Goal: Task Accomplishment & Management: Manage account settings

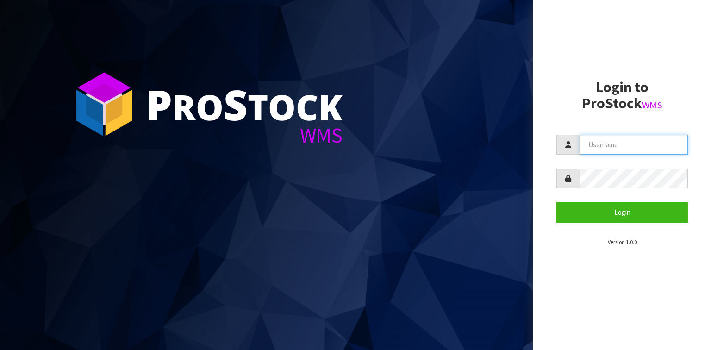
click at [604, 139] on input "text" at bounding box center [633, 145] width 108 height 20
type input "[EMAIL_ADDRESS][DOMAIN_NAME]"
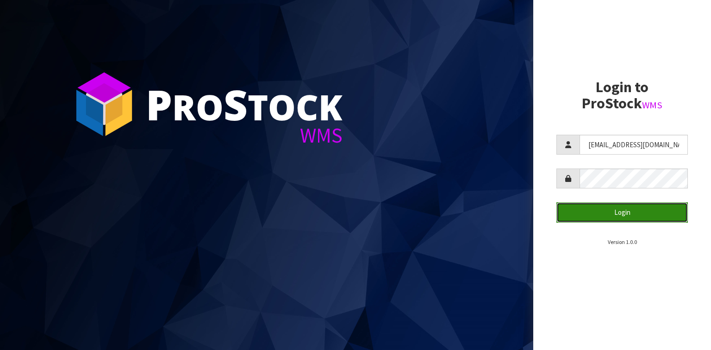
click at [610, 212] on button "Login" at bounding box center [621, 212] width 131 height 20
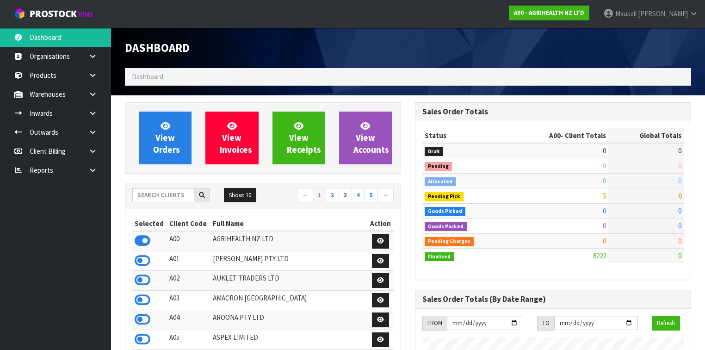
scroll to position [698, 290]
click at [144, 194] on input "text" at bounding box center [163, 195] width 62 height 14
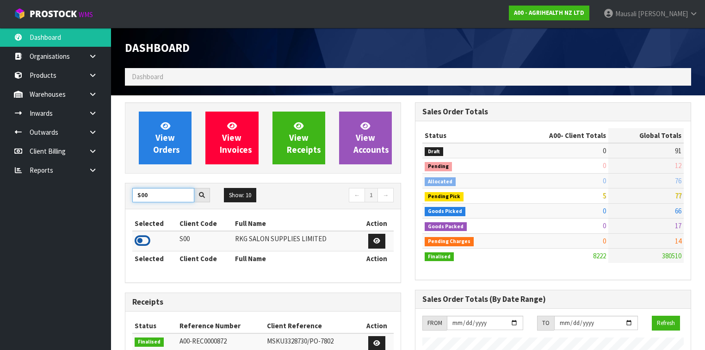
type input "S00"
click at [147, 239] on icon at bounding box center [143, 241] width 16 height 14
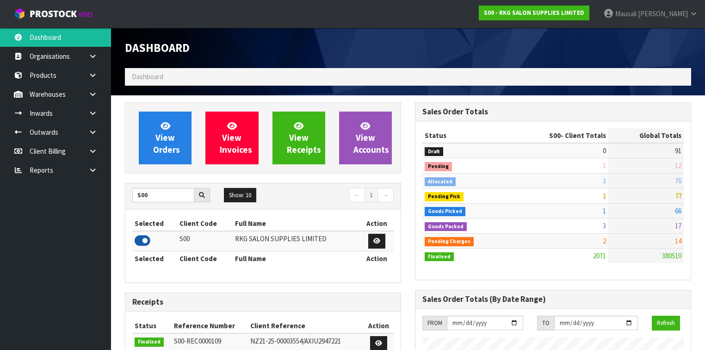
scroll to position [738, 290]
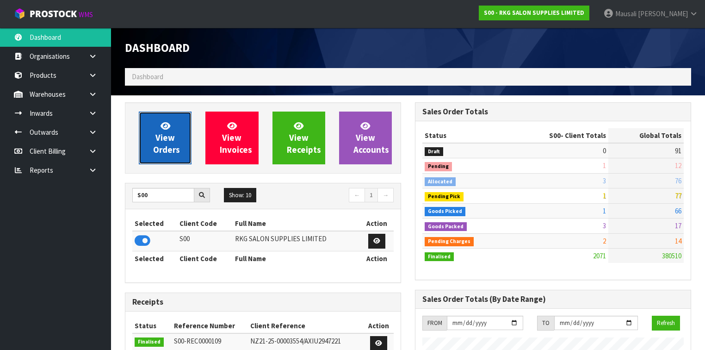
click at [163, 144] on span "View Orders" at bounding box center [166, 137] width 27 height 35
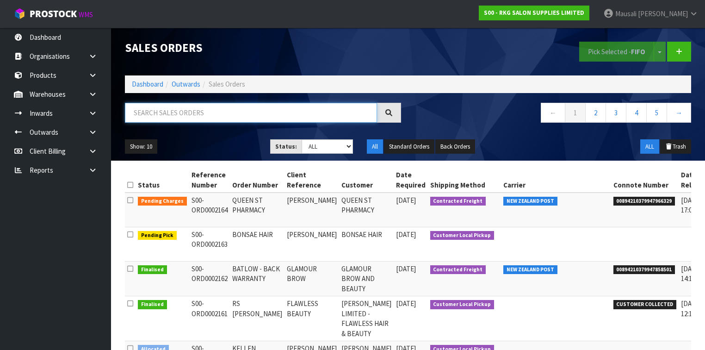
click at [154, 116] on input "text" at bounding box center [251, 113] width 252 height 20
type input "JOB-0411612"
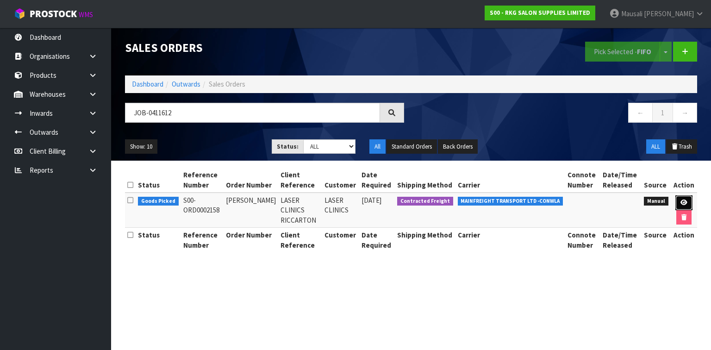
click at [681, 200] on icon at bounding box center [683, 202] width 7 height 6
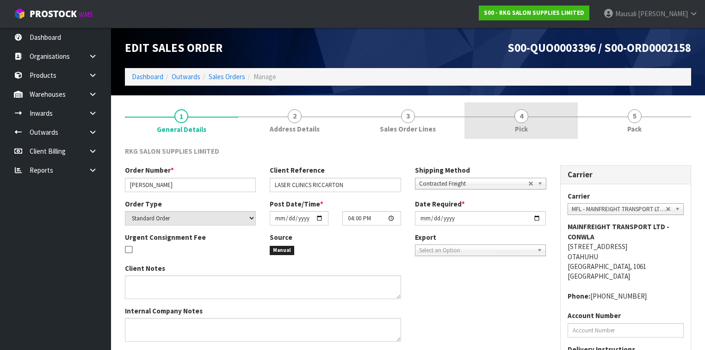
click at [542, 127] on link "4 Pick" at bounding box center [521, 120] width 113 height 37
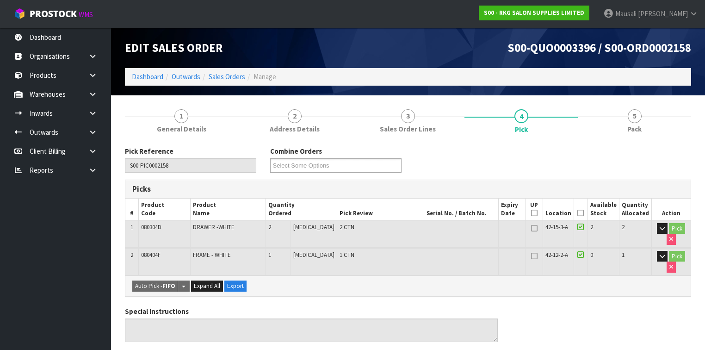
click at [580, 213] on icon at bounding box center [581, 213] width 6 height 0
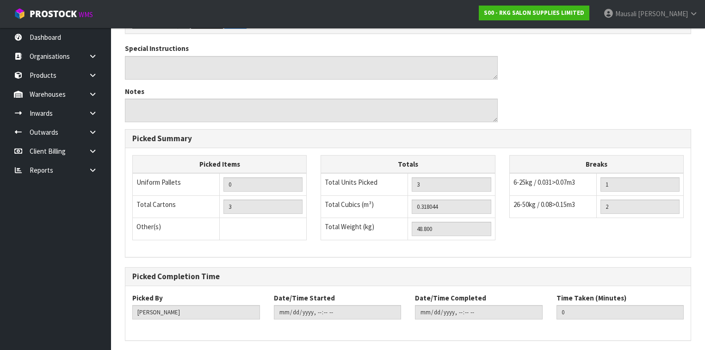
scroll to position [327, 0]
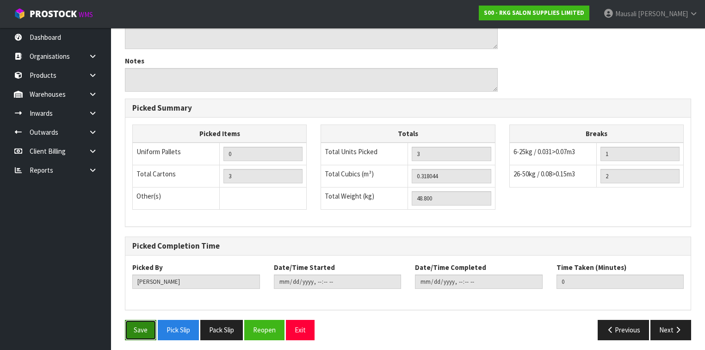
click at [141, 321] on button "Save" at bounding box center [140, 330] width 31 height 20
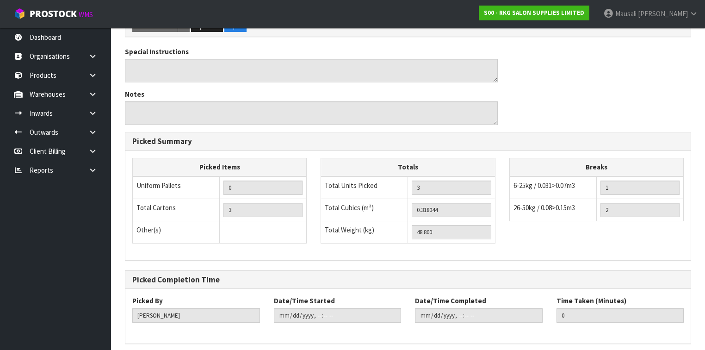
scroll to position [0, 0]
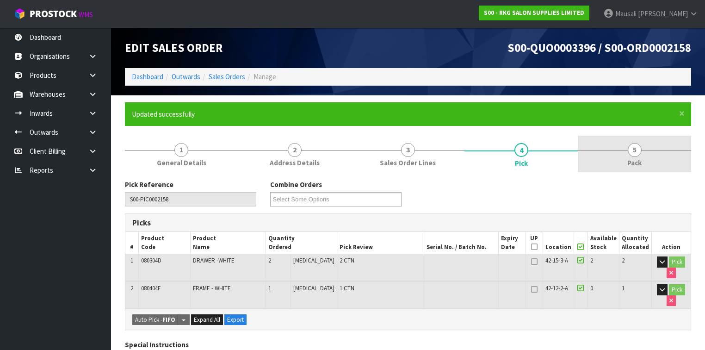
click at [614, 156] on link "5 Pack" at bounding box center [634, 154] width 113 height 37
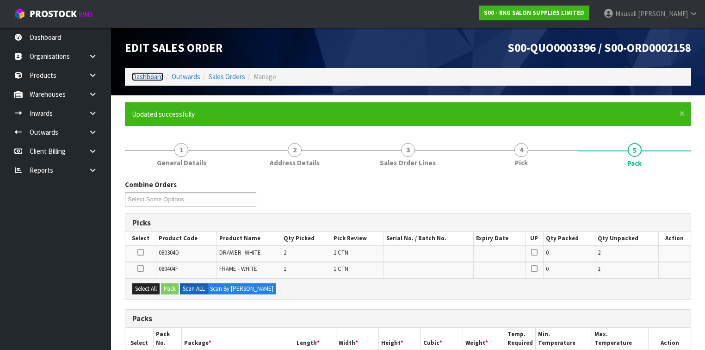
click at [152, 74] on link "Dashboard" at bounding box center [147, 76] width 31 height 9
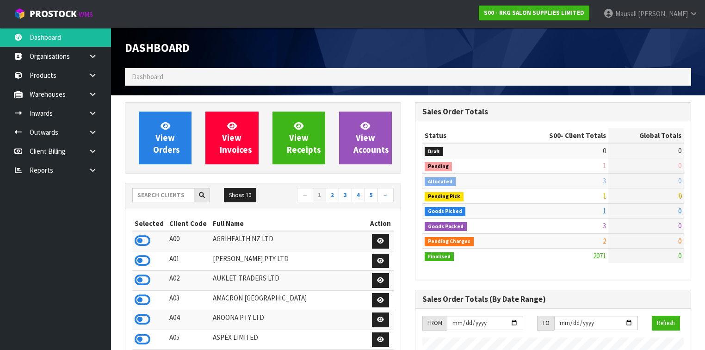
scroll to position [738, 290]
click at [148, 196] on input "text" at bounding box center [163, 195] width 62 height 14
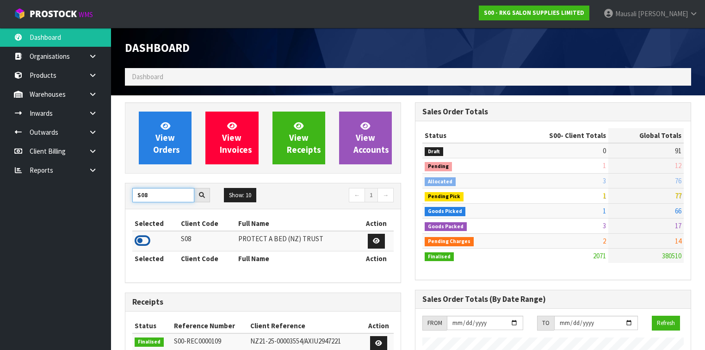
type input "S08"
click at [143, 238] on icon at bounding box center [143, 241] width 16 height 14
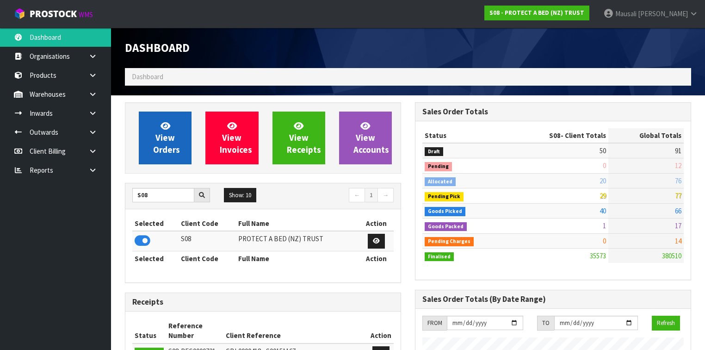
scroll to position [748, 290]
click at [170, 130] on icon at bounding box center [166, 125] width 10 height 9
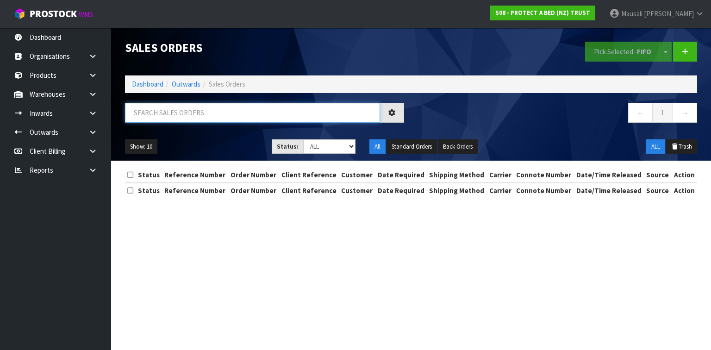
click at [144, 112] on input "text" at bounding box center [252, 113] width 255 height 20
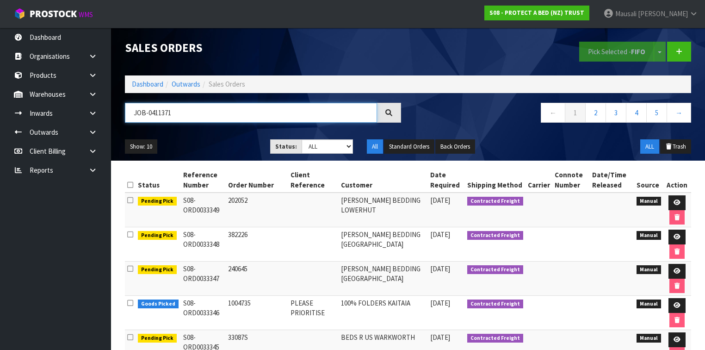
type input "JOB-0411371"
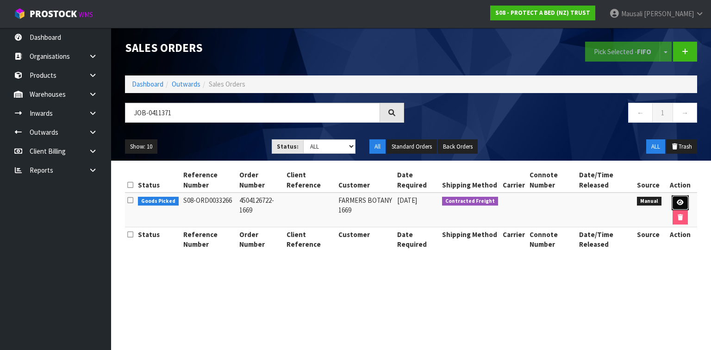
click at [681, 201] on icon at bounding box center [680, 202] width 7 height 6
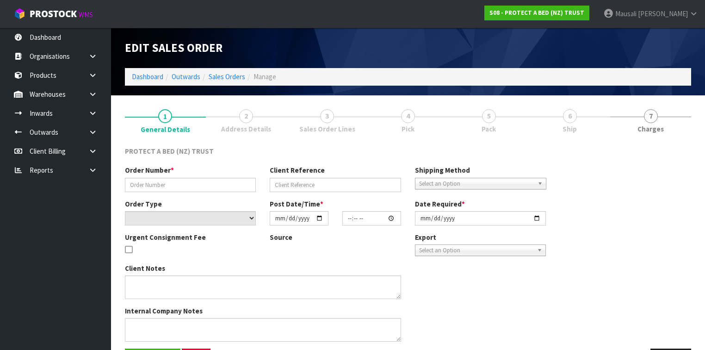
type input "4504126722-1669"
select select "number:0"
type input "2025-09-08"
type input "09:01:00.000"
type input "2025-09-09"
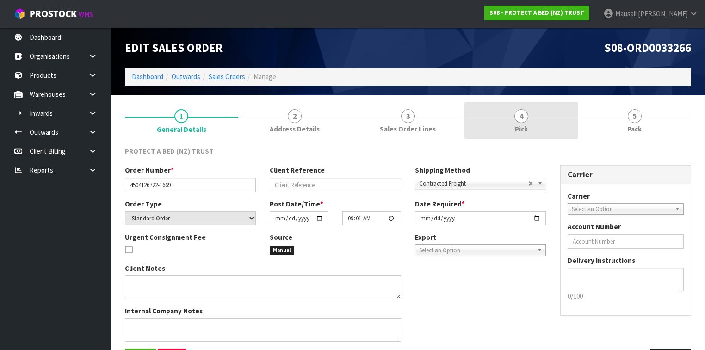
click at [540, 131] on link "4 Pick" at bounding box center [521, 120] width 113 height 37
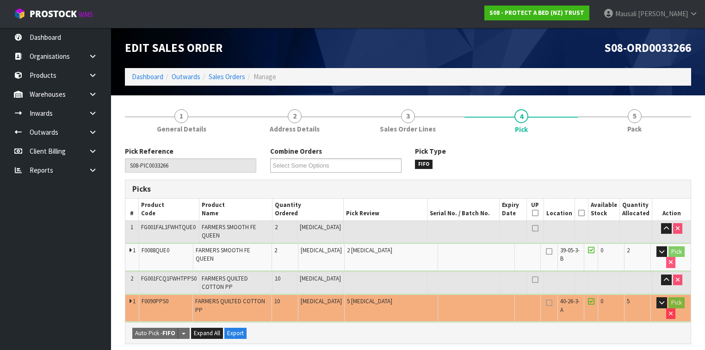
click at [584, 213] on icon at bounding box center [581, 213] width 6 height 0
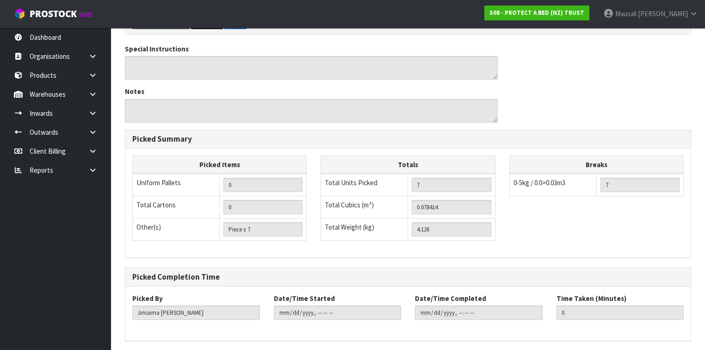
scroll to position [360, 0]
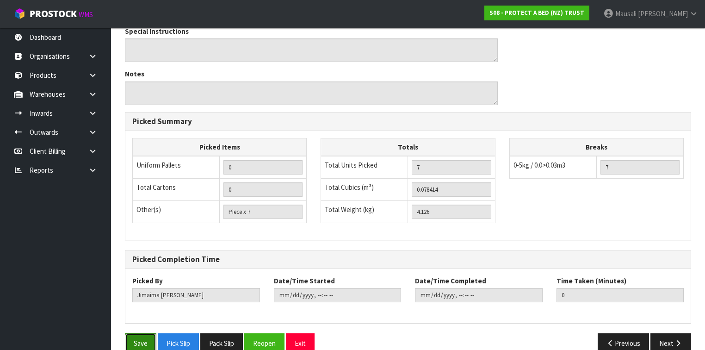
drag, startPoint x: 144, startPoint y: 326, endPoint x: 213, endPoint y: 309, distance: 71.0
click at [144, 333] on button "Save" at bounding box center [140, 343] width 31 height 20
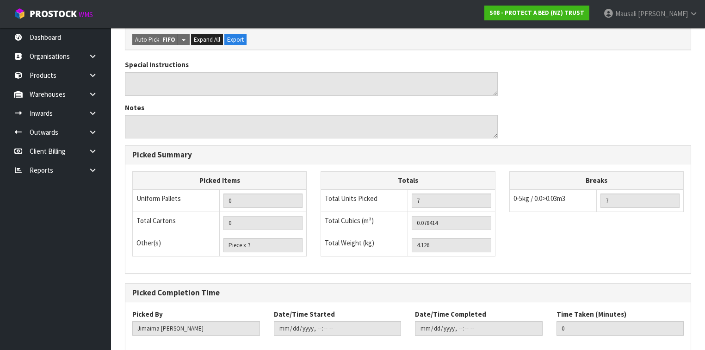
scroll to position [0, 0]
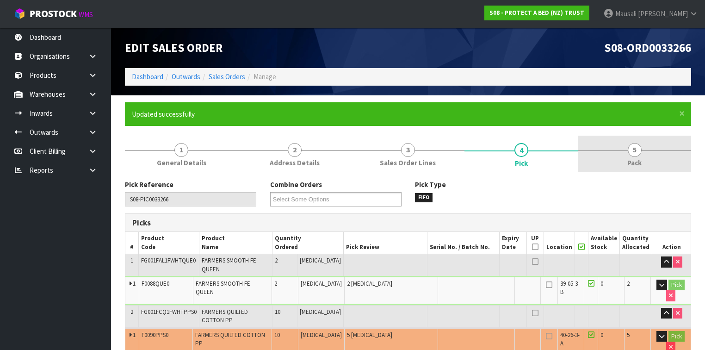
drag, startPoint x: 650, startPoint y: 164, endPoint x: 621, endPoint y: 171, distance: 30.0
click at [648, 163] on link "5 Pack" at bounding box center [634, 154] width 113 height 37
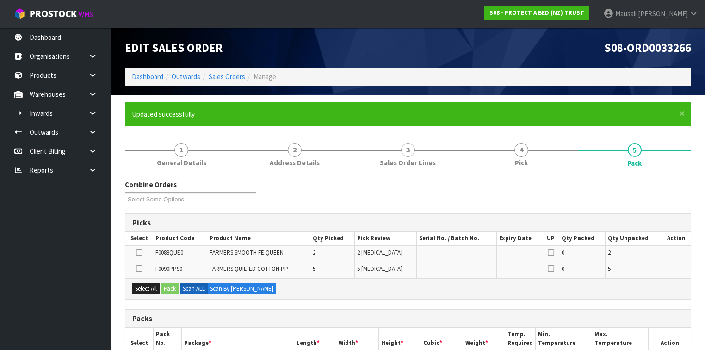
scroll to position [148, 0]
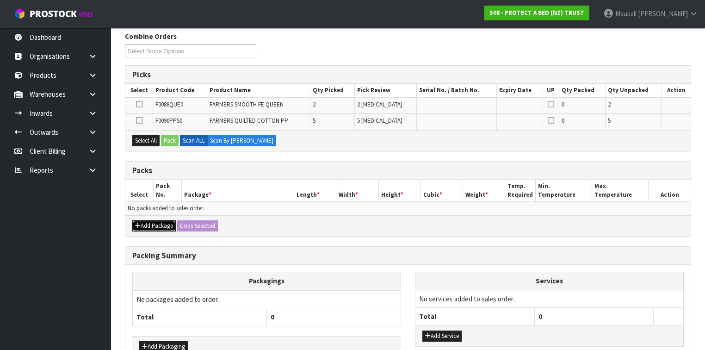
click at [144, 224] on button "Add Package" at bounding box center [153, 225] width 43 height 11
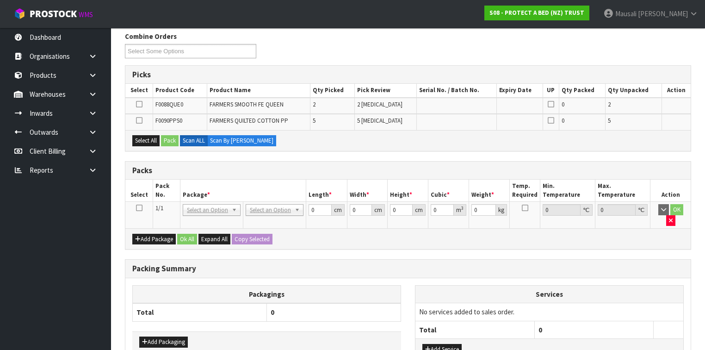
drag, startPoint x: 141, startPoint y: 206, endPoint x: 155, endPoint y: 200, distance: 16.0
click at [141, 208] on icon at bounding box center [139, 208] width 6 height 0
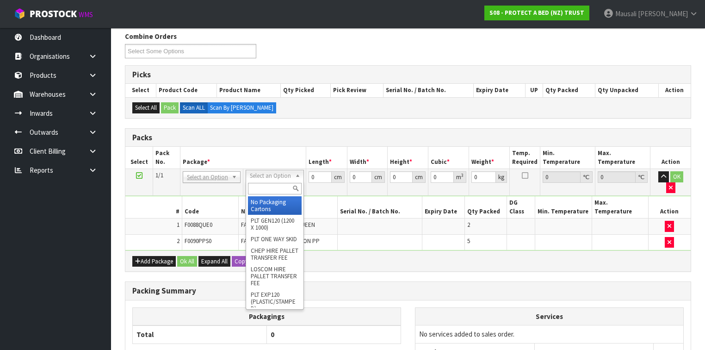
click at [264, 189] on input "text" at bounding box center [274, 189] width 53 height 12
type input "OC"
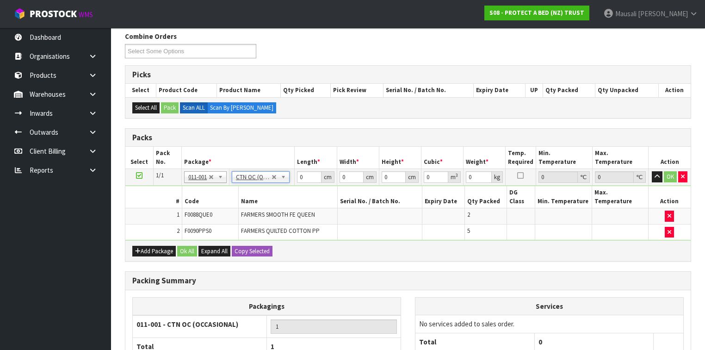
type input "4.126"
drag, startPoint x: 302, startPoint y: 178, endPoint x: 282, endPoint y: 181, distance: 20.6
click at [282, 181] on tr "1/1 NONE 007-001 007-002 007-004 007-009 007-013 007-014 007-015 007-017 007-01…" at bounding box center [407, 177] width 565 height 17
type input "45"
type input "34"
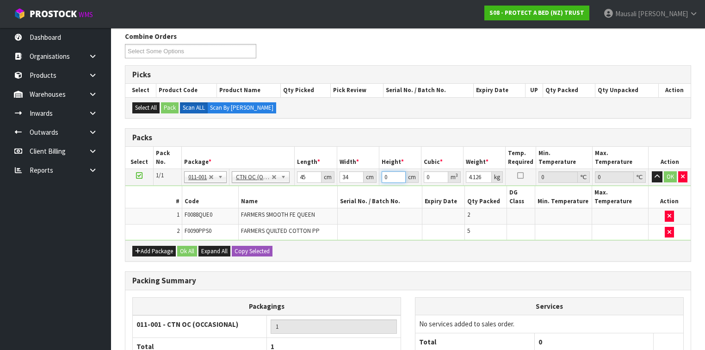
type input "2"
type input "0.00306"
type input "28"
type input "0.04284"
type input "28"
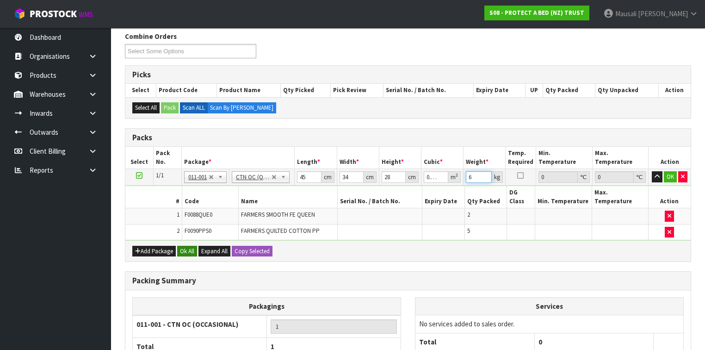
type input "6"
click at [189, 246] on button "Ok All" at bounding box center [187, 251] width 20 height 11
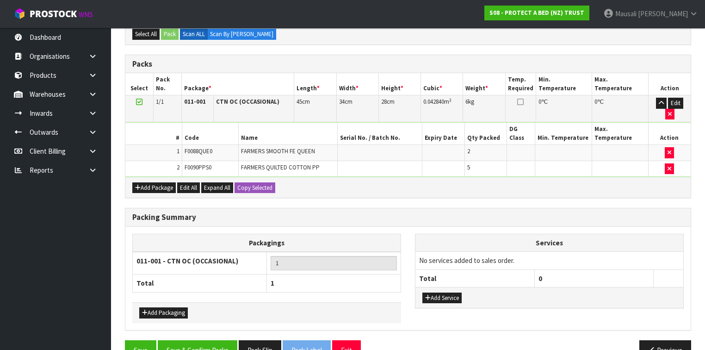
scroll to position [222, 0]
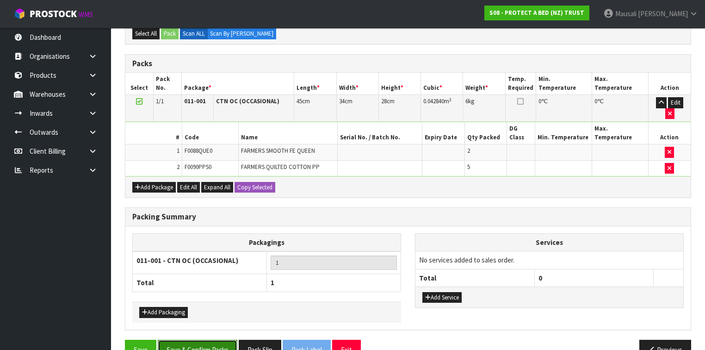
click at [202, 340] on button "Save & Confirm Packs" at bounding box center [198, 350] width 80 height 20
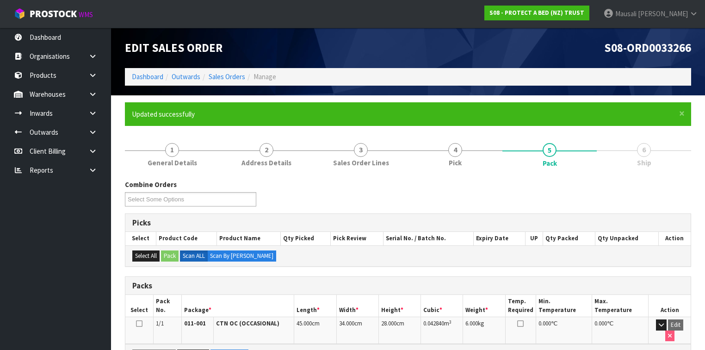
scroll to position [156, 0]
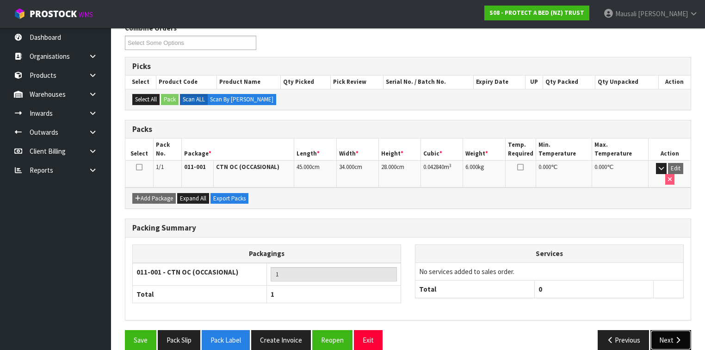
click at [667, 330] on button "Next" at bounding box center [671, 340] width 41 height 20
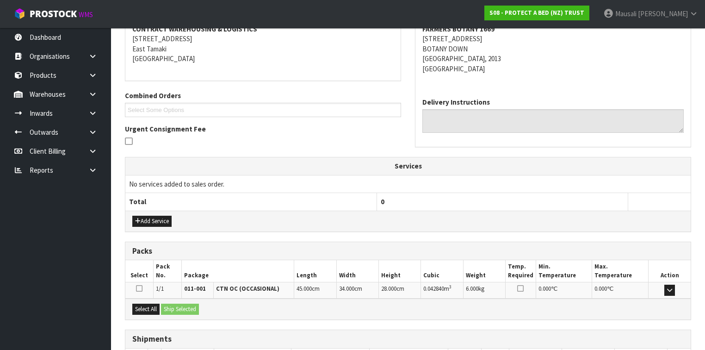
scroll to position [222, 0]
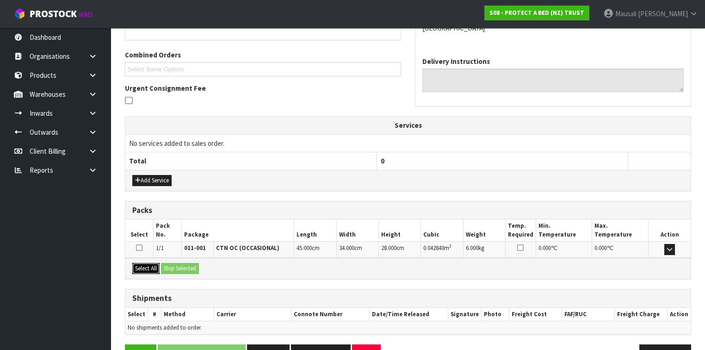
click at [140, 267] on button "Select All" at bounding box center [145, 268] width 27 height 11
click at [182, 264] on button "Ship Selected" at bounding box center [180, 268] width 38 height 11
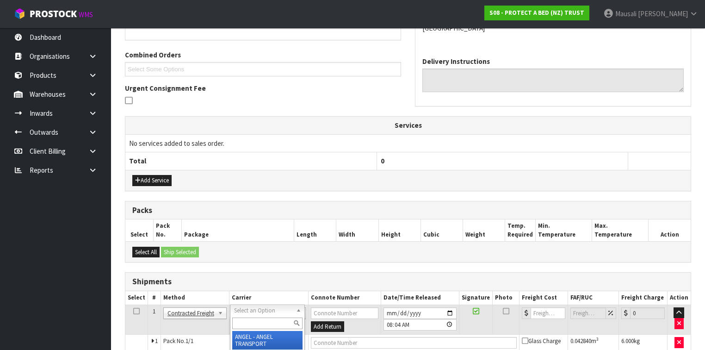
click at [259, 323] on input "text" at bounding box center [267, 323] width 70 height 12
type input "NZP"
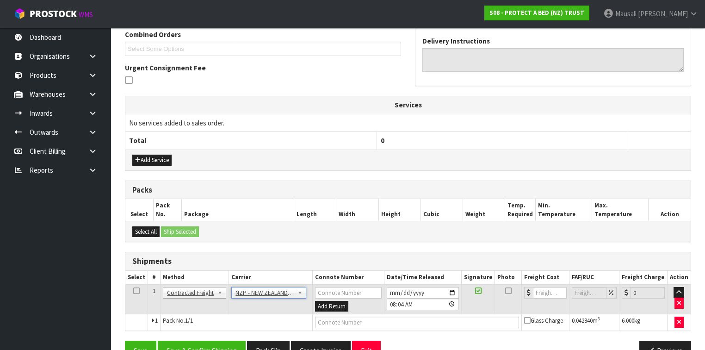
scroll to position [264, 0]
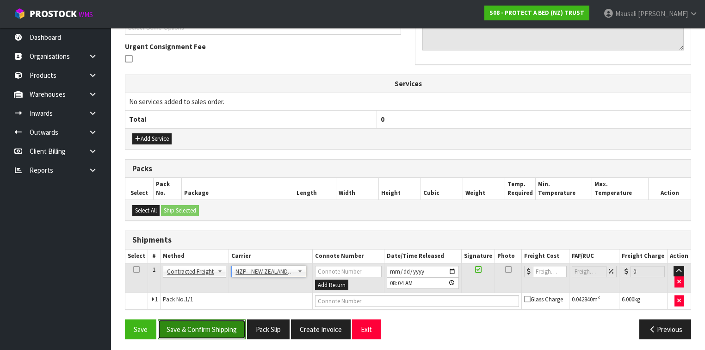
click at [207, 329] on button "Save & Confirm Shipping" at bounding box center [202, 329] width 88 height 20
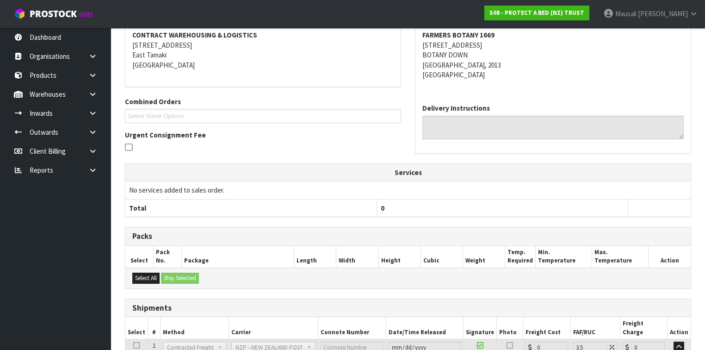
scroll to position [251, 0]
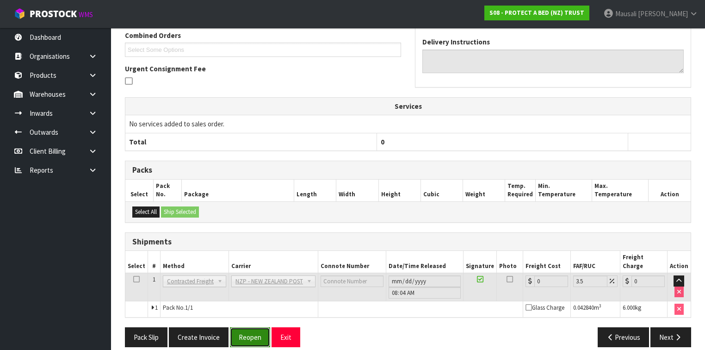
click at [252, 327] on button "Reopen" at bounding box center [250, 337] width 40 height 20
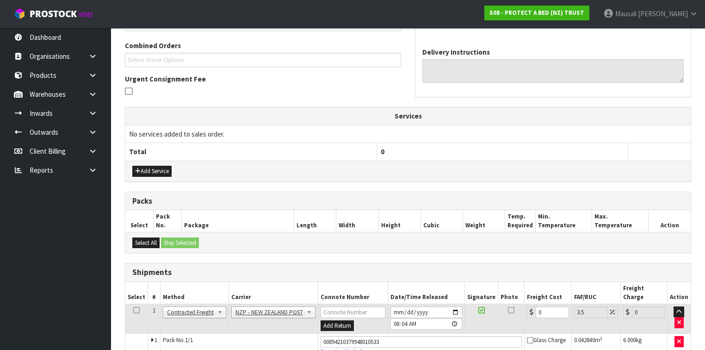
scroll to position [272, 0]
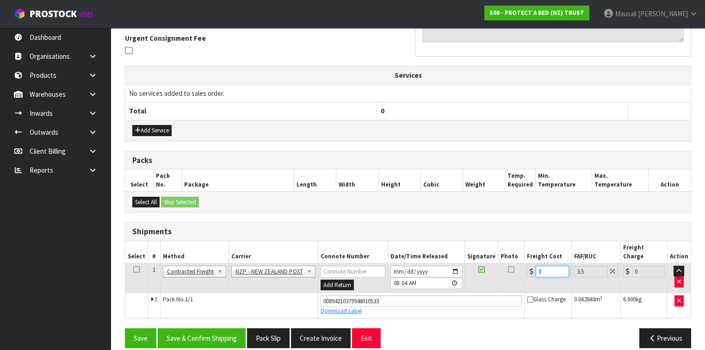
drag, startPoint x: 547, startPoint y: 261, endPoint x: 530, endPoint y: 266, distance: 17.4
click at [530, 266] on td "0" at bounding box center [548, 278] width 47 height 30
type input "4"
type input "4.14"
type input "4.3"
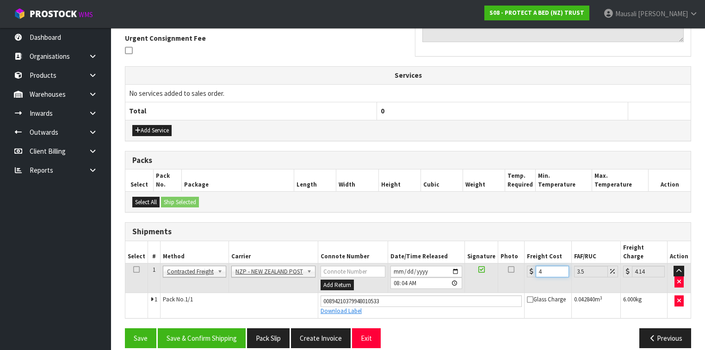
type input "4.45"
type input "4.33"
type input "4.48"
type input "4.33"
click at [226, 328] on button "Save & Confirm Shipping" at bounding box center [202, 338] width 88 height 20
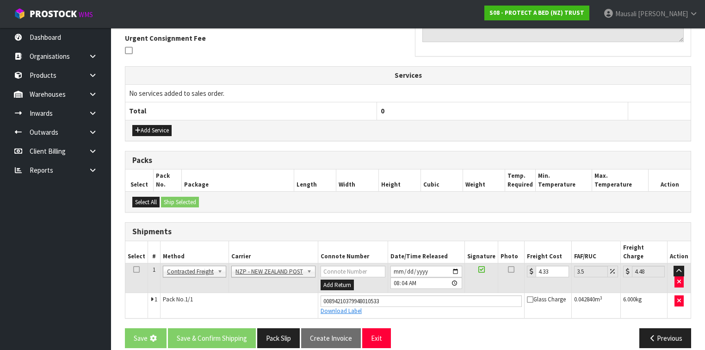
scroll to position [0, 0]
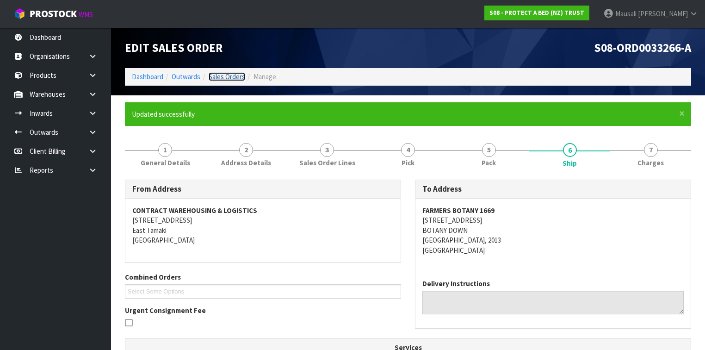
click at [230, 78] on link "Sales Orders" at bounding box center [227, 76] width 37 height 9
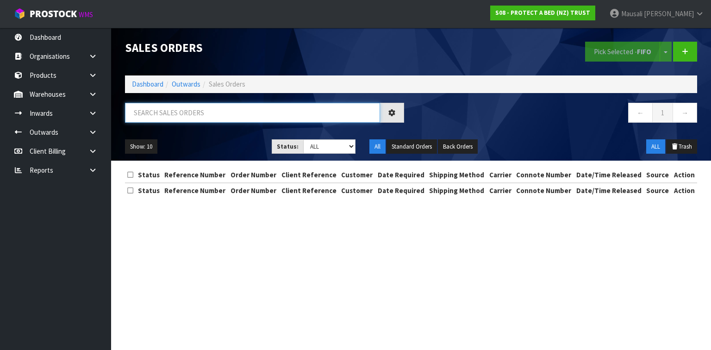
click at [168, 118] on input "text" at bounding box center [252, 113] width 255 height 20
type input "JOB-0411386"
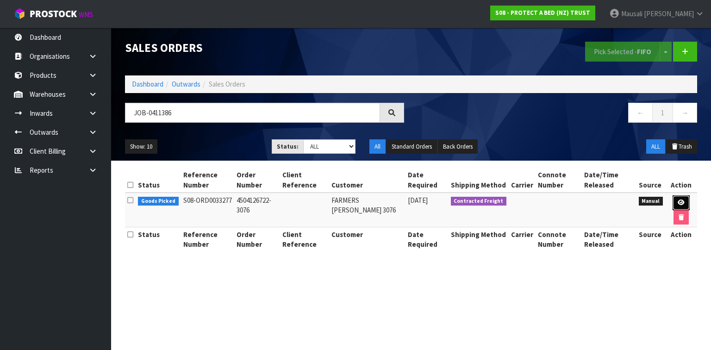
click at [678, 199] on icon at bounding box center [680, 202] width 7 height 6
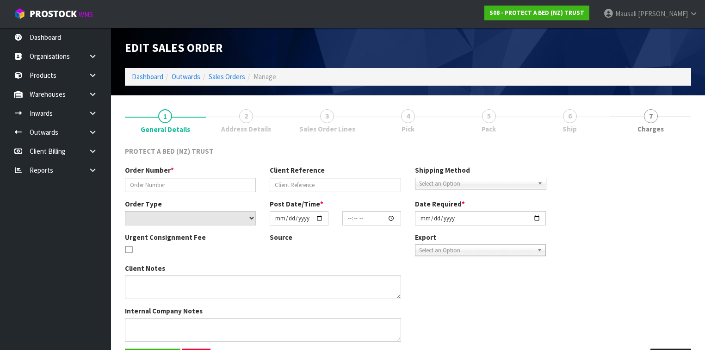
type input "4504126722-3076"
select select "number:0"
type input "2025-09-08"
type input "09:12:00.000"
type input "2025-09-09"
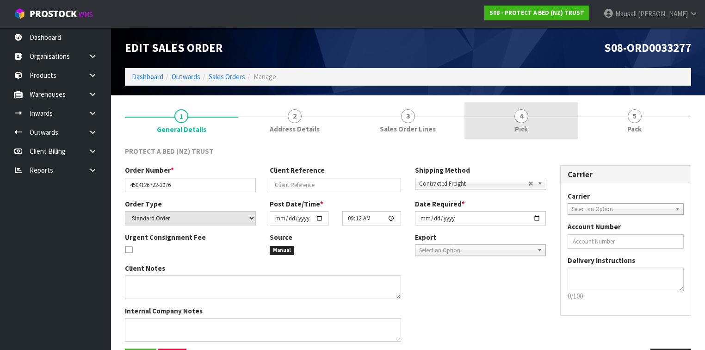
click at [522, 120] on span "4" at bounding box center [522, 116] width 14 height 14
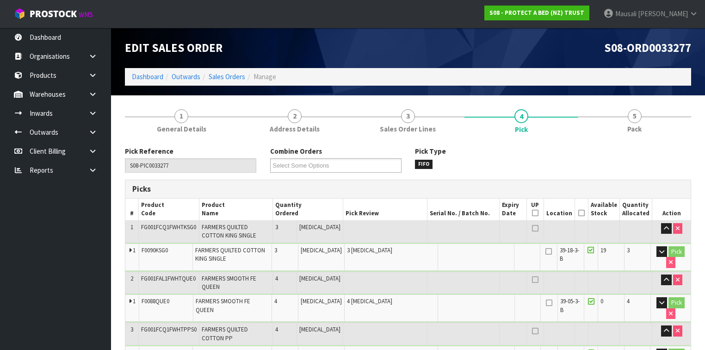
click at [585, 213] on icon at bounding box center [581, 213] width 6 height 0
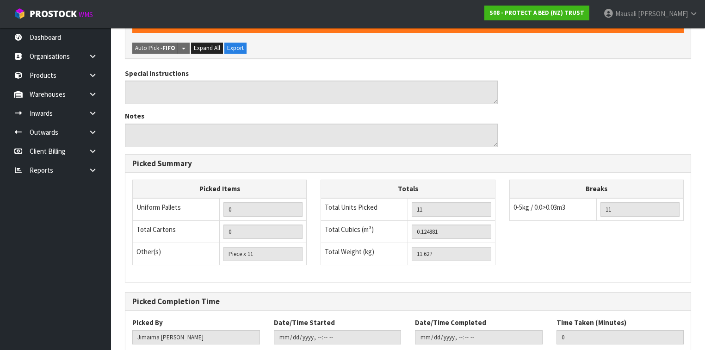
scroll to position [411, 0]
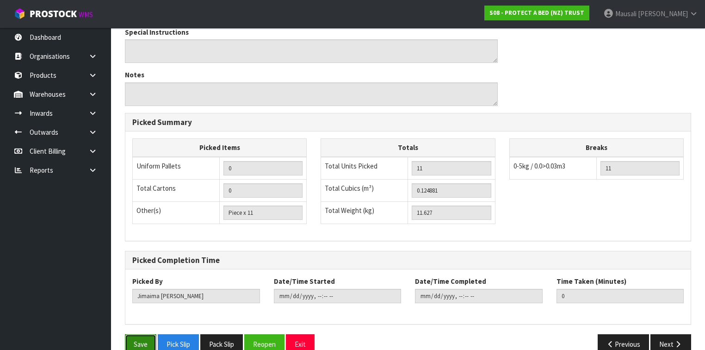
click at [137, 334] on button "Save" at bounding box center [140, 344] width 31 height 20
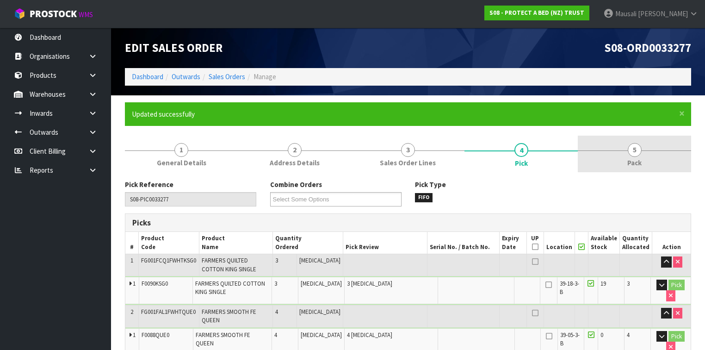
click at [629, 150] on span "5" at bounding box center [635, 150] width 14 height 14
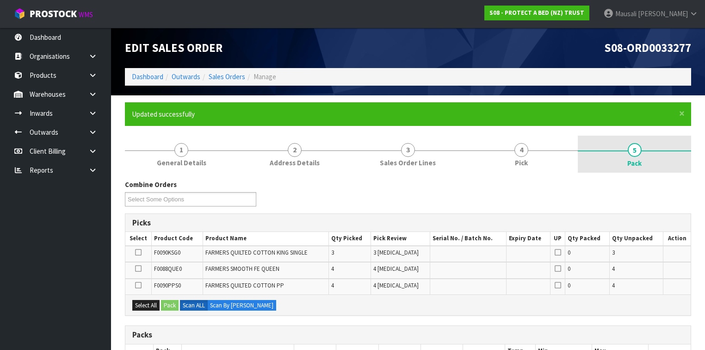
scroll to position [185, 0]
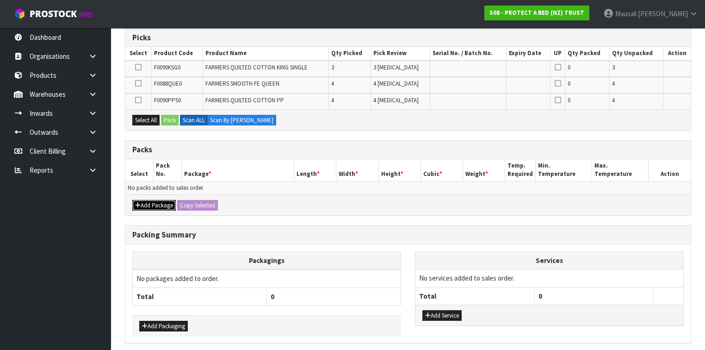
click at [155, 204] on button "Add Package" at bounding box center [153, 205] width 43 height 11
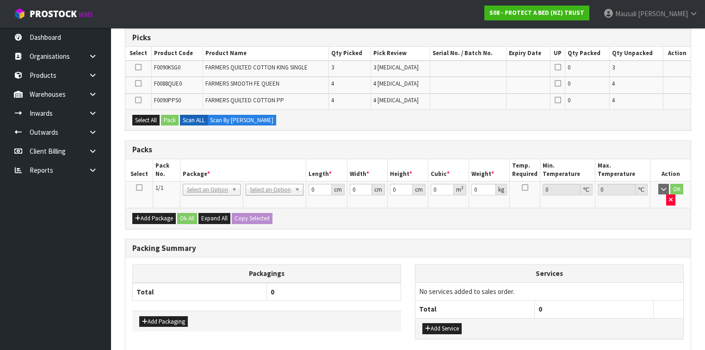
drag, startPoint x: 139, startPoint y: 186, endPoint x: 334, endPoint y: 129, distance: 202.8
click at [140, 187] on icon at bounding box center [139, 187] width 6 height 0
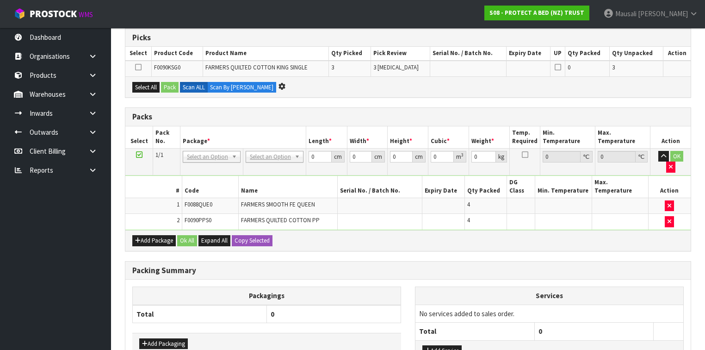
scroll to position [0, 0]
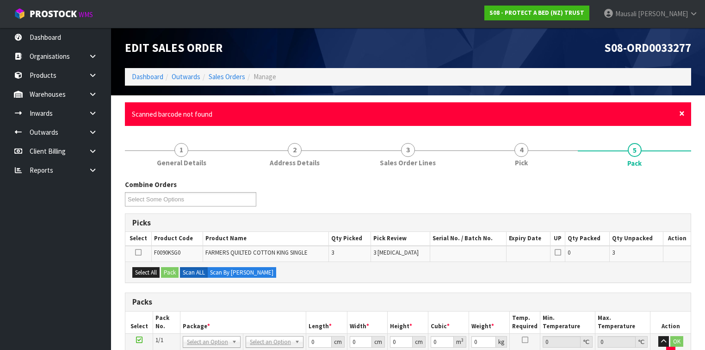
click at [681, 114] on span "×" at bounding box center [682, 113] width 6 height 13
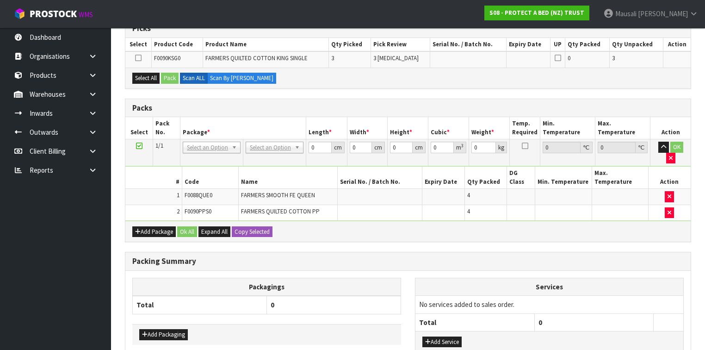
scroll to position [163, 0]
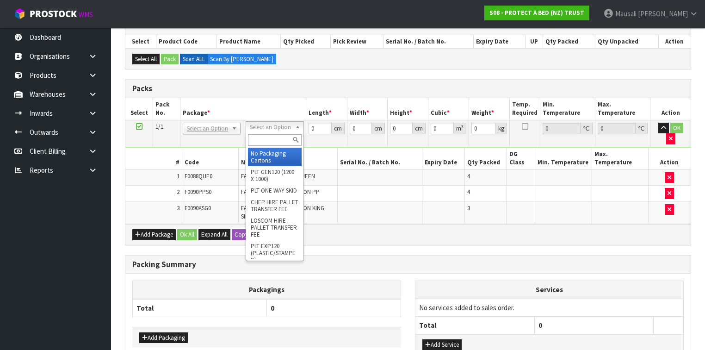
click at [267, 142] on input "text" at bounding box center [274, 140] width 53 height 12
type input "OC"
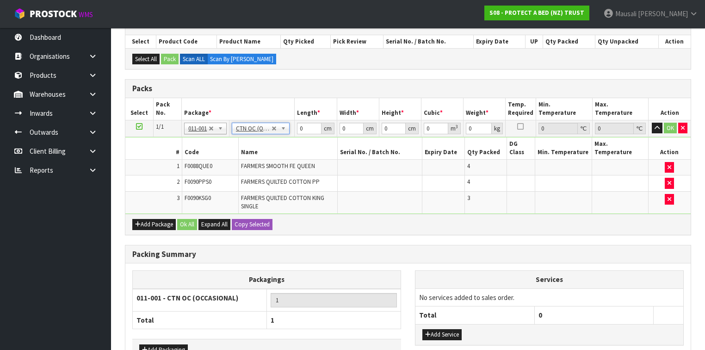
type input "11.627"
drag, startPoint x: 306, startPoint y: 127, endPoint x: 284, endPoint y: 136, distance: 24.3
click at [284, 136] on tbody "1/1 NONE 007-001 007-002 007-004 007-009 007-013 007-014 007-015 007-017 007-01…" at bounding box center [407, 166] width 565 height 93
type input "57"
type input "48"
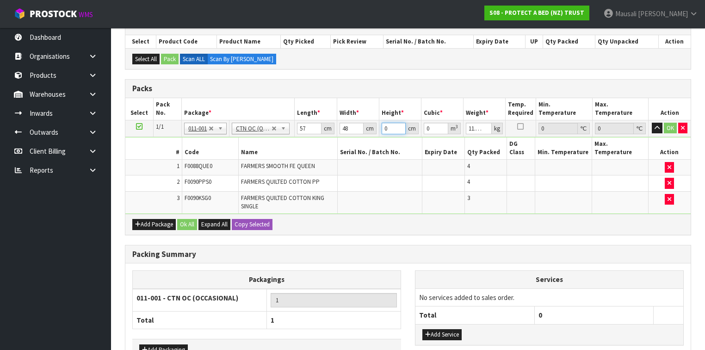
type input "3"
type input "0.008208"
type input "32"
type input "0.087552"
type input "32"
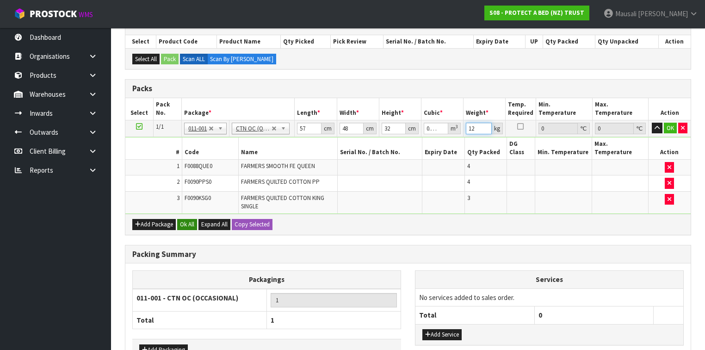
type input "12"
click at [181, 219] on button "Ok All" at bounding box center [187, 224] width 20 height 11
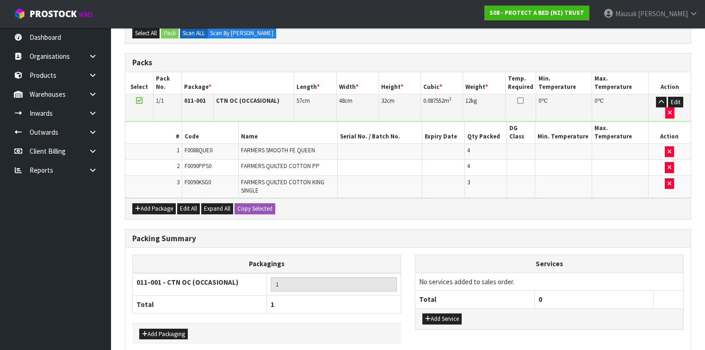
scroll to position [211, 0]
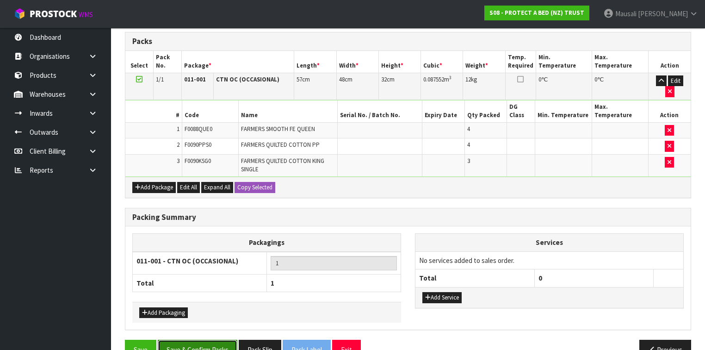
click at [205, 340] on button "Save & Confirm Packs" at bounding box center [198, 350] width 80 height 20
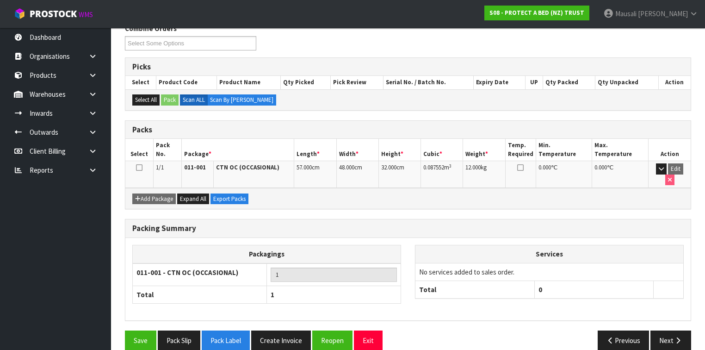
scroll to position [156, 0]
click at [658, 330] on button "Next" at bounding box center [671, 340] width 41 height 20
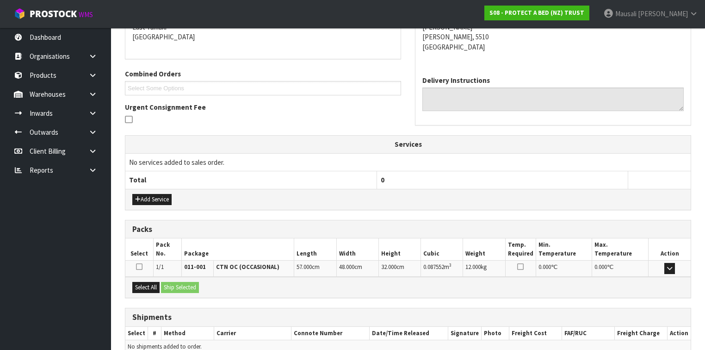
scroll to position [248, 0]
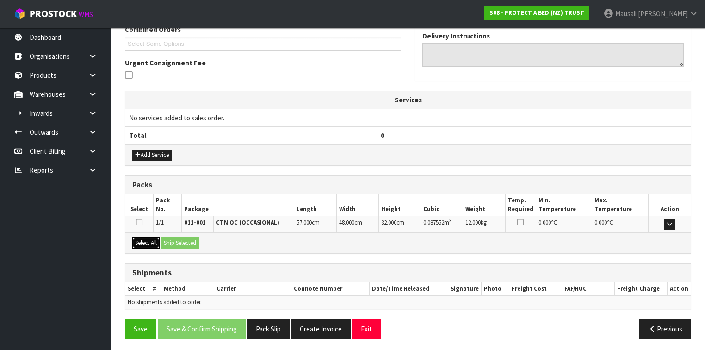
drag, startPoint x: 146, startPoint y: 237, endPoint x: 188, endPoint y: 242, distance: 41.9
click at [149, 237] on button "Select All" at bounding box center [145, 242] width 27 height 11
click at [190, 242] on button "Ship Selected" at bounding box center [180, 242] width 38 height 11
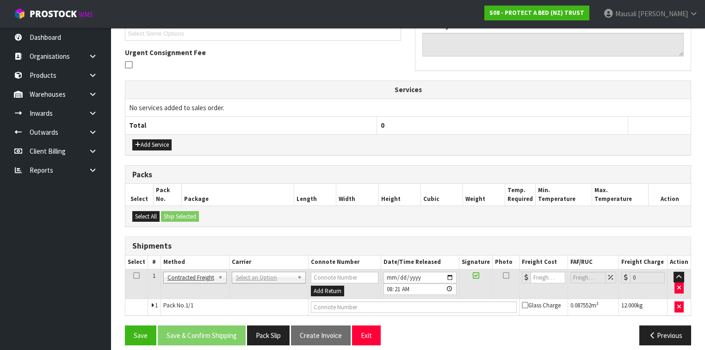
scroll to position [264, 0]
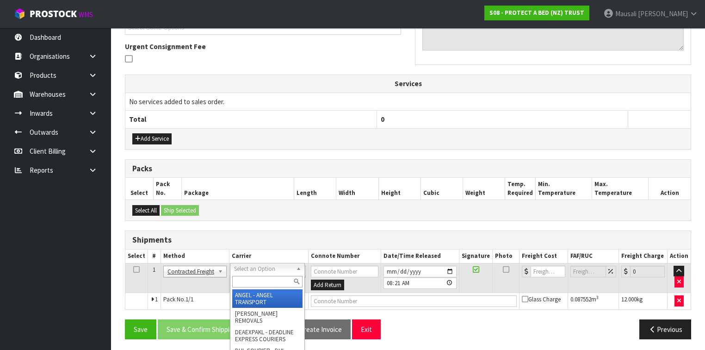
click at [250, 281] on input "text" at bounding box center [267, 282] width 70 height 12
type input "NZP"
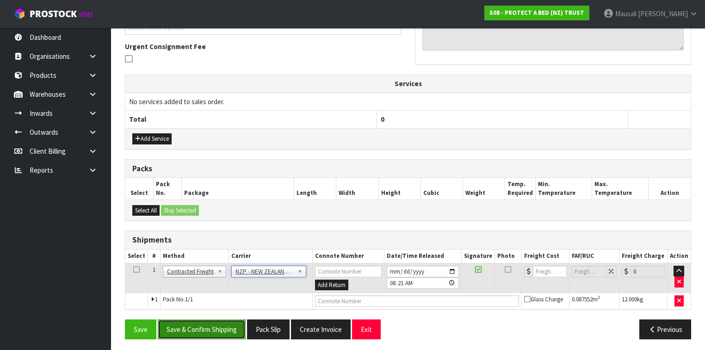
click at [218, 328] on button "Save & Confirm Shipping" at bounding box center [202, 329] width 88 height 20
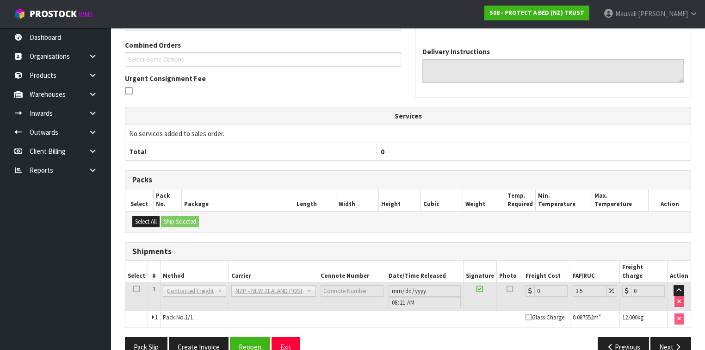
scroll to position [251, 0]
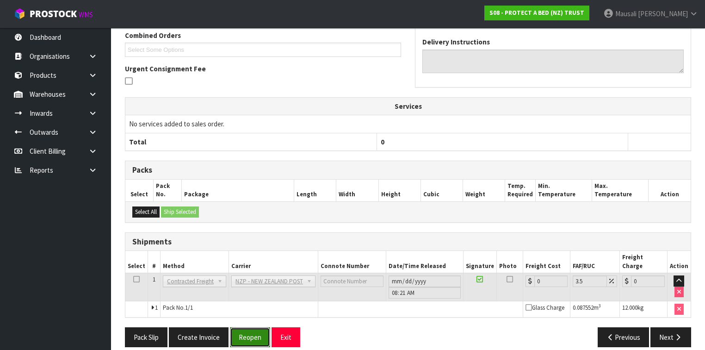
click at [246, 329] on button "Reopen" at bounding box center [250, 337] width 40 height 20
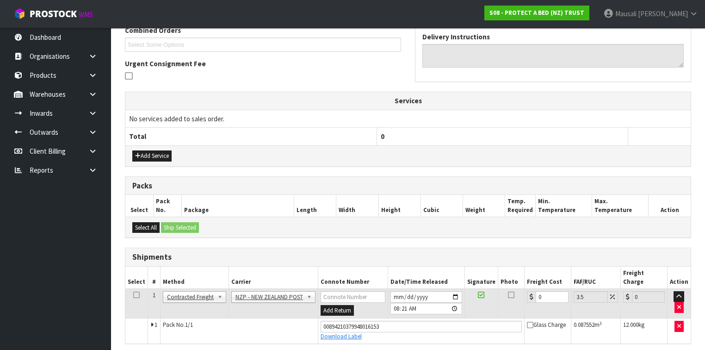
scroll to position [272, 0]
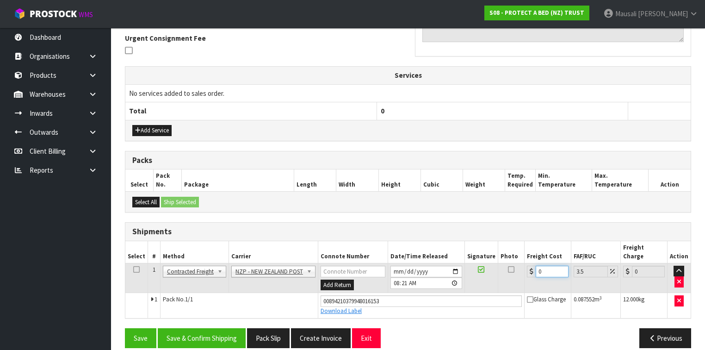
drag, startPoint x: 548, startPoint y: 261, endPoint x: 526, endPoint y: 262, distance: 22.3
click at [527, 266] on div "0" at bounding box center [548, 272] width 42 height 12
type input "1"
type input "1.03"
type input "14"
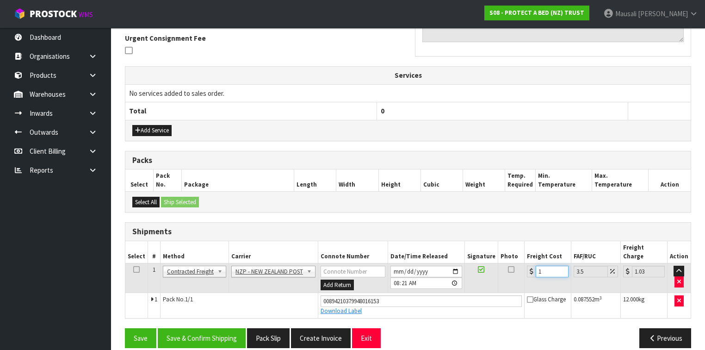
type input "14.49"
type input "14.9"
type input "15.42"
type input "14.95"
type input "15.47"
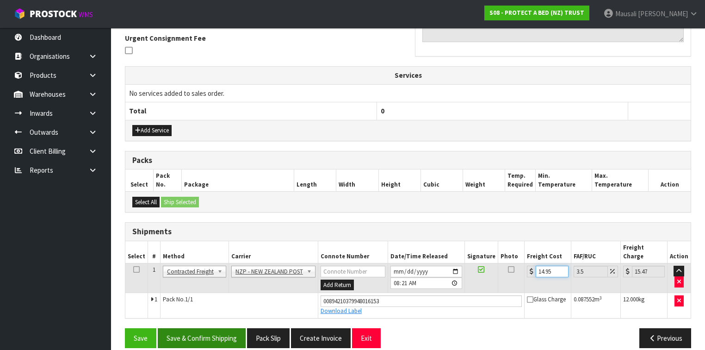
type input "14.95"
click at [230, 328] on button "Save & Confirm Shipping" at bounding box center [202, 338] width 88 height 20
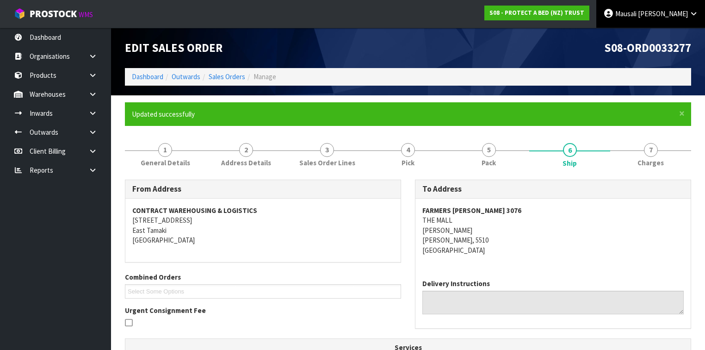
click at [670, 18] on link "Mausali Tito" at bounding box center [650, 14] width 109 height 28
click at [666, 39] on link "Logout" at bounding box center [668, 37] width 73 height 12
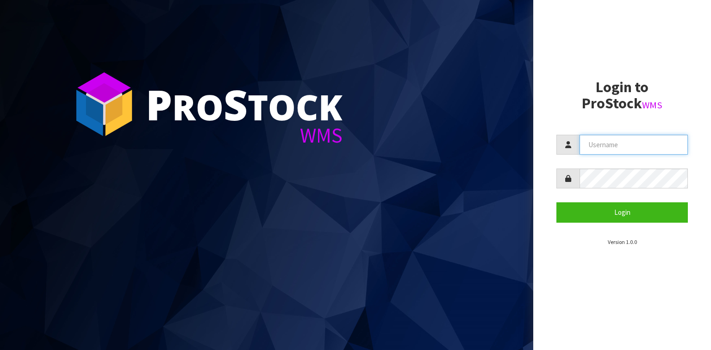
click at [598, 147] on input "text" at bounding box center [633, 145] width 108 height 20
type input "liya"
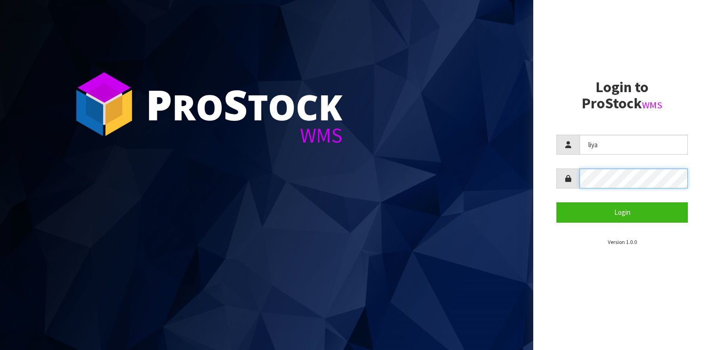
click at [556, 202] on button "Login" at bounding box center [621, 212] width 131 height 20
